Goal: Navigation & Orientation: Find specific page/section

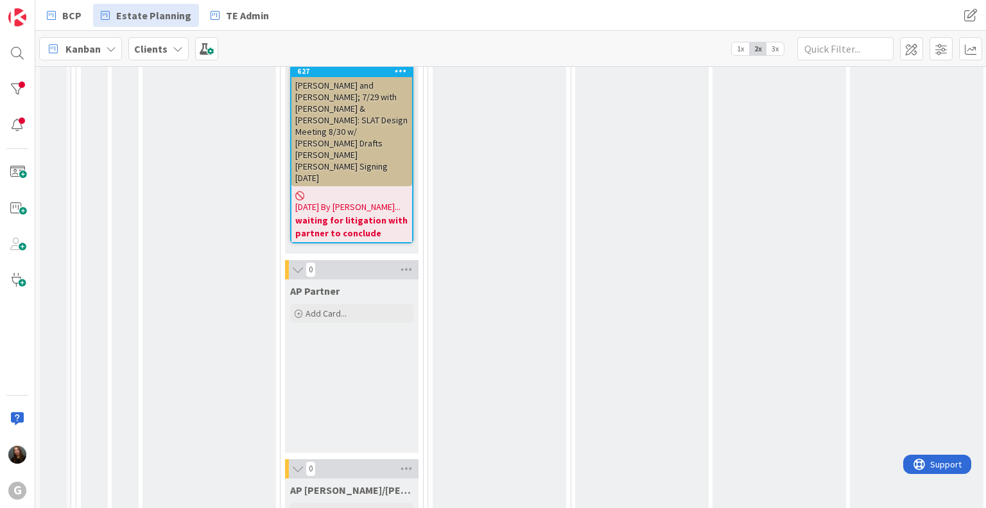
scroll to position [2330, 0]
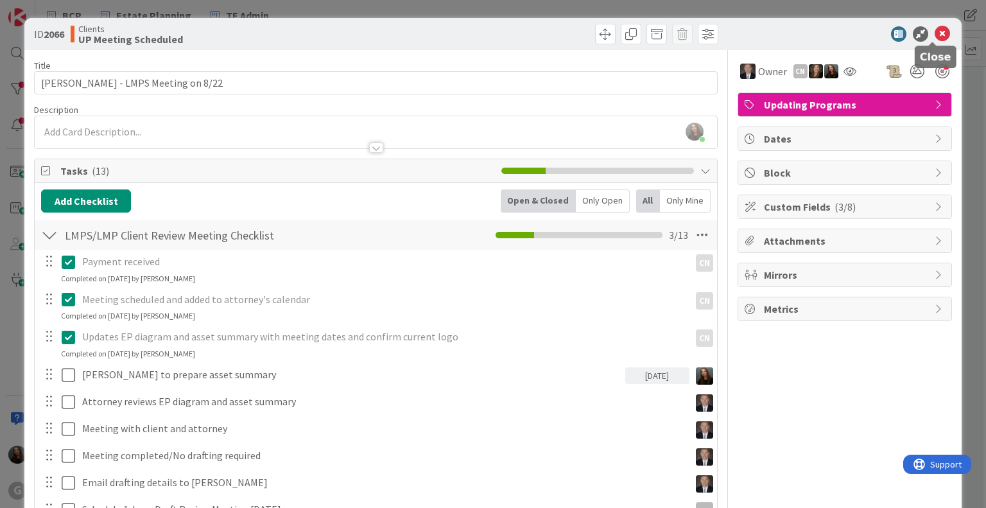
click at [936, 33] on icon at bounding box center [941, 33] width 15 height 15
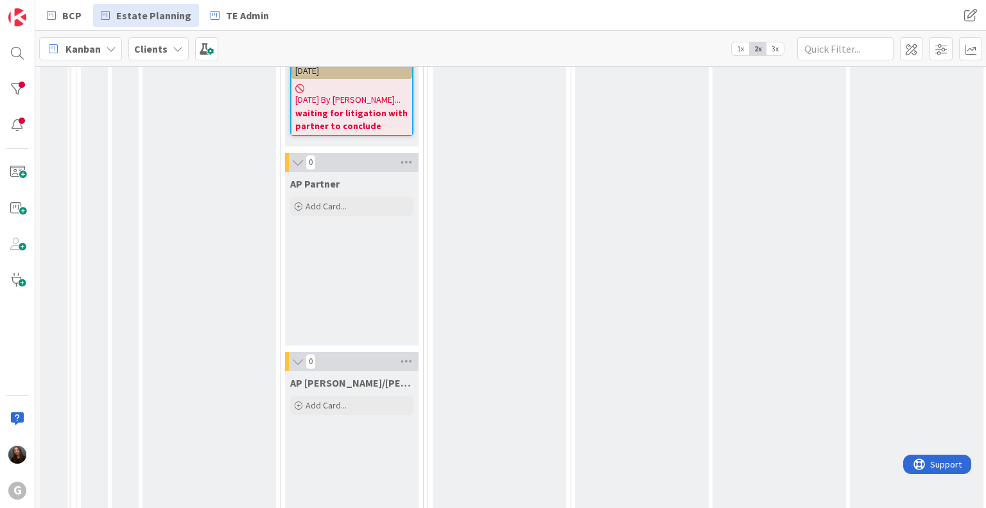
scroll to position [2428, 0]
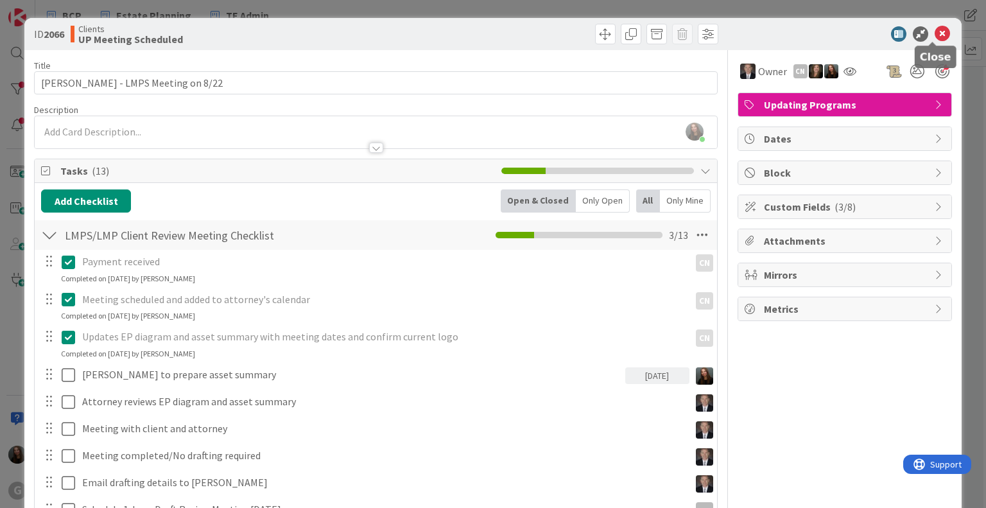
click at [934, 35] on icon at bounding box center [941, 33] width 15 height 15
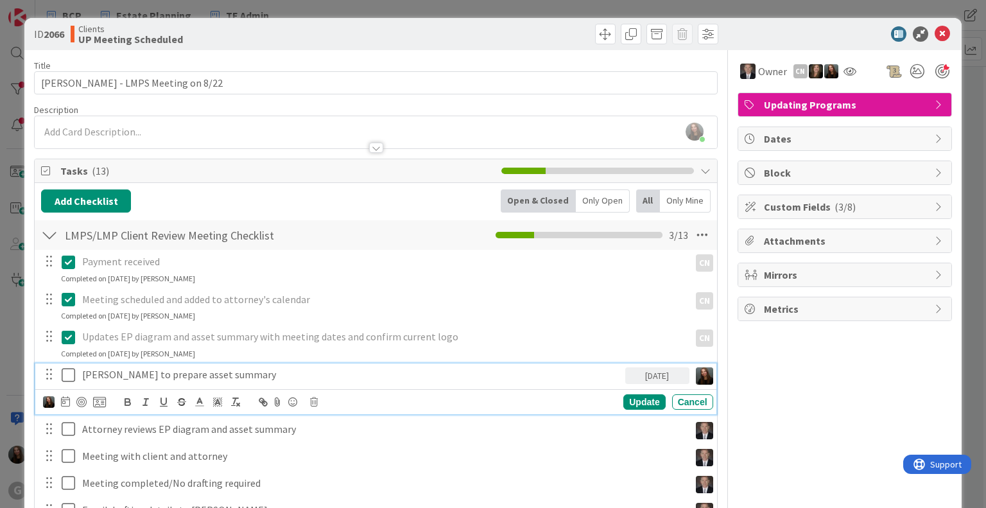
click at [69, 374] on icon at bounding box center [71, 374] width 19 height 15
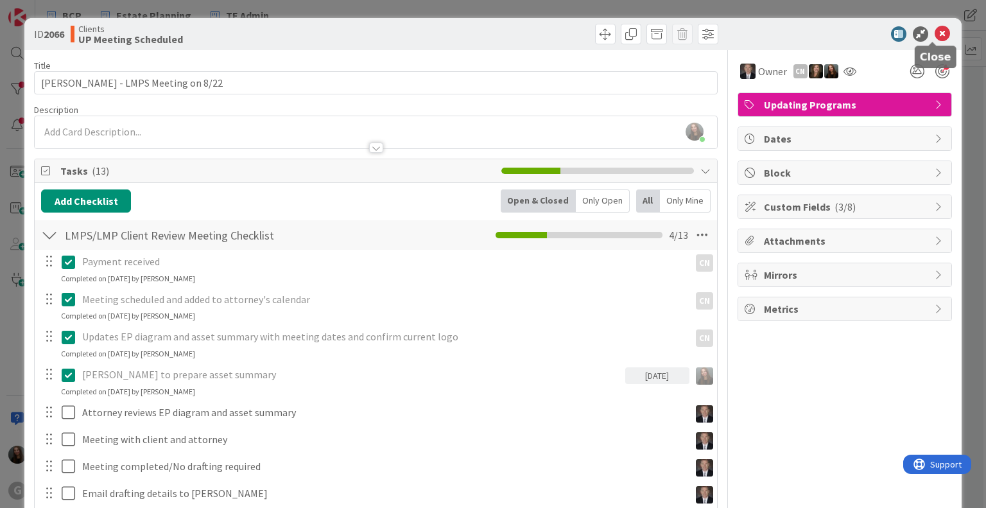
click at [934, 34] on icon at bounding box center [941, 33] width 15 height 15
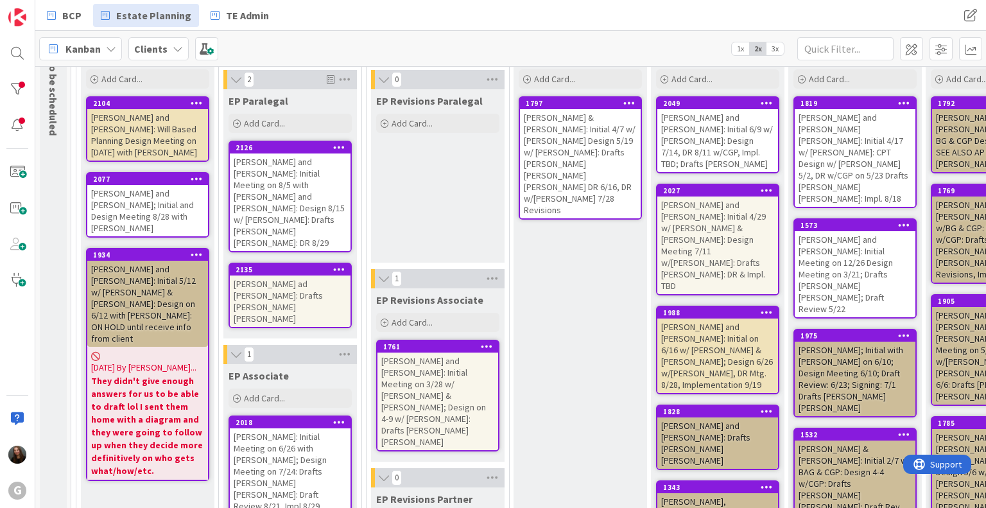
scroll to position [128, 0]
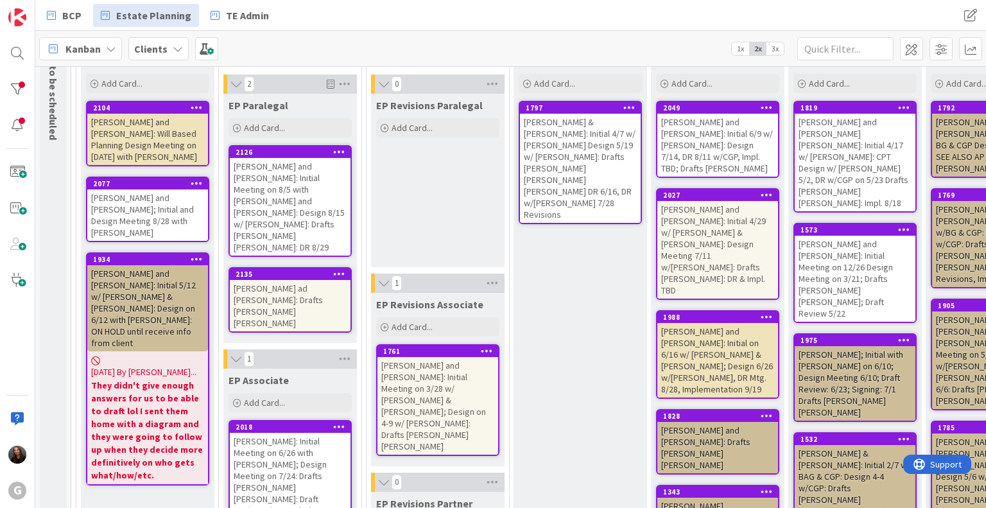
click at [316, 280] on div "[PERSON_NAME] ad [PERSON_NAME]: Drafts [PERSON_NAME] [PERSON_NAME]" at bounding box center [290, 305] width 121 height 51
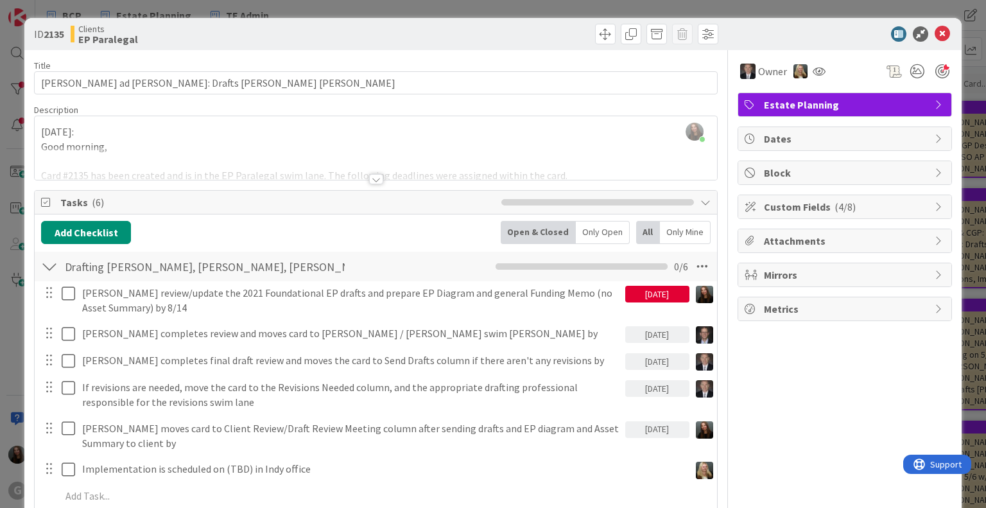
click at [373, 180] on div at bounding box center [376, 179] width 14 height 10
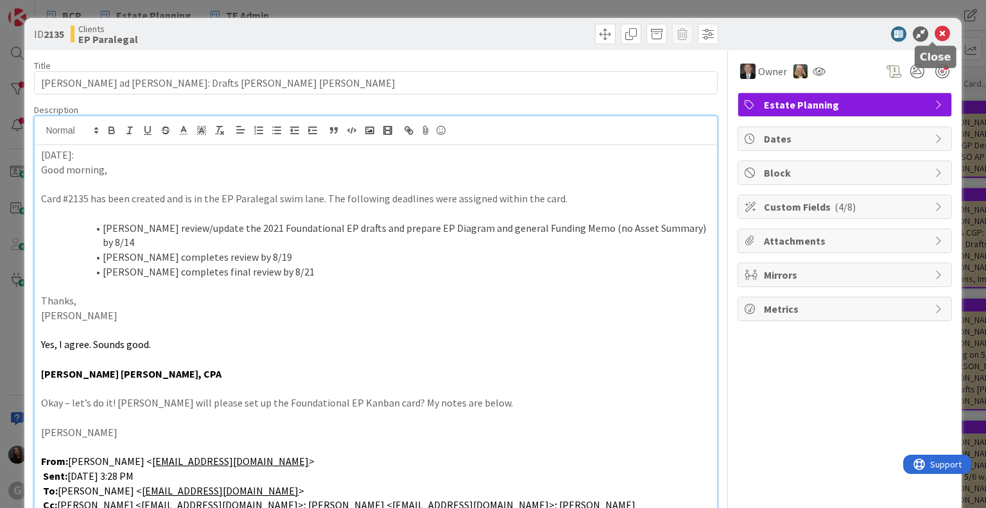
click at [935, 36] on icon at bounding box center [941, 33] width 15 height 15
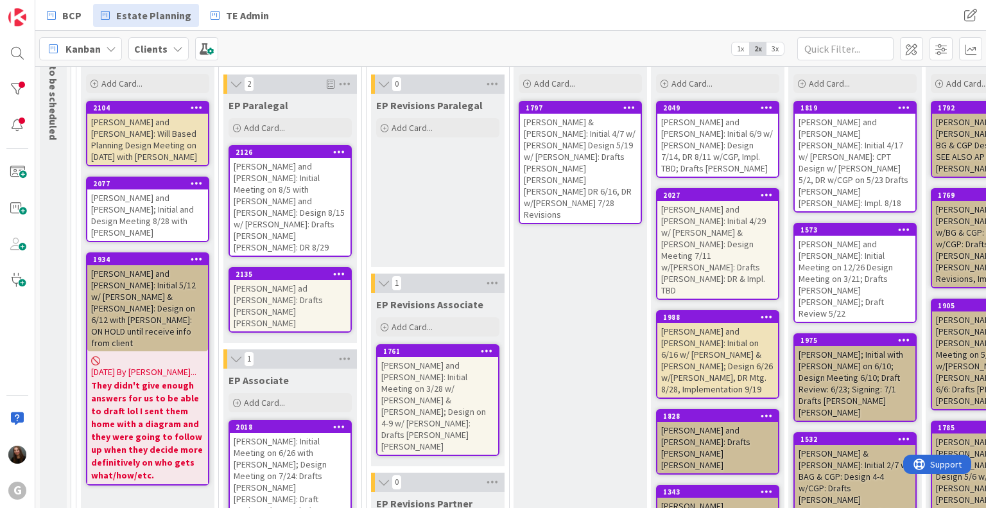
click at [268, 280] on div "[PERSON_NAME] ad [PERSON_NAME]: Drafts [PERSON_NAME] [PERSON_NAME]" at bounding box center [290, 305] width 121 height 51
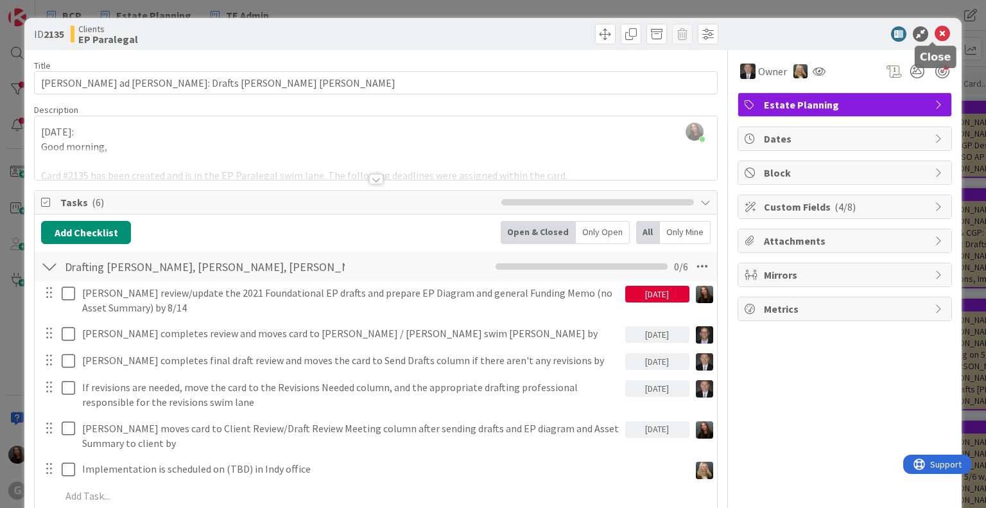
click at [934, 32] on icon at bounding box center [941, 33] width 15 height 15
